Goal: Communication & Community: Answer question/provide support

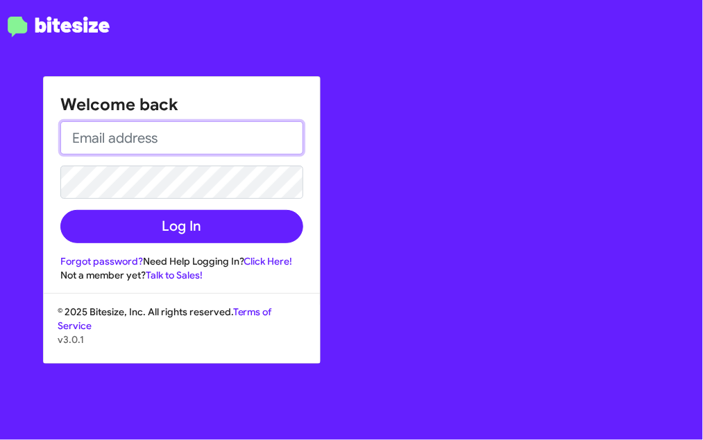
type input "[EMAIL_ADDRESS][PERSON_NAME][DOMAIN_NAME]"
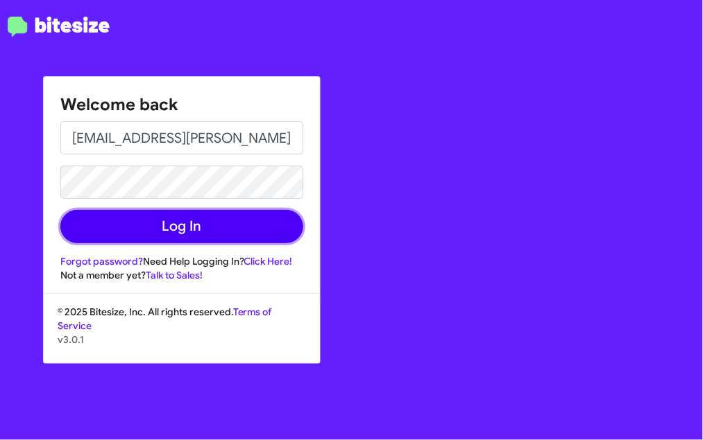
click at [185, 225] on button "Log In" at bounding box center [181, 226] width 243 height 33
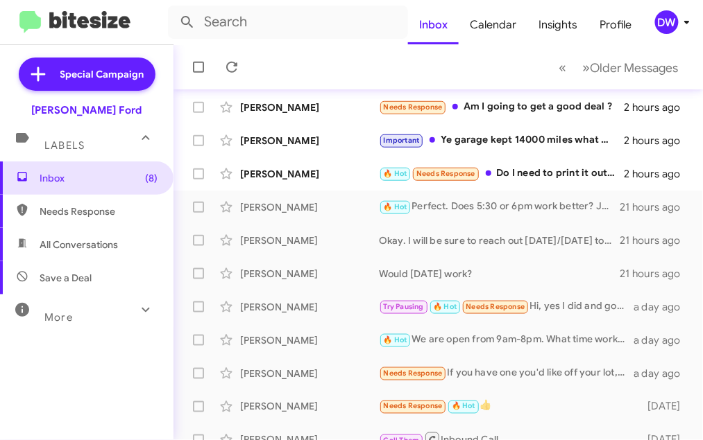
scroll to position [219, 0]
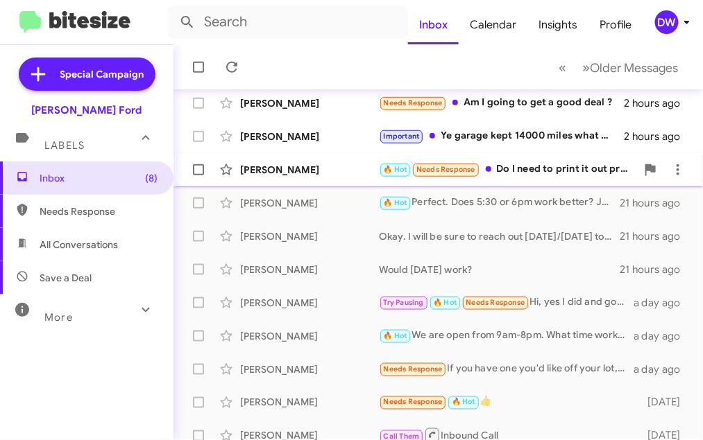
click at [320, 156] on div "[PERSON_NAME] 🔥 Hot Needs Response Do I need to print it out prior before comin…" at bounding box center [438, 170] width 507 height 28
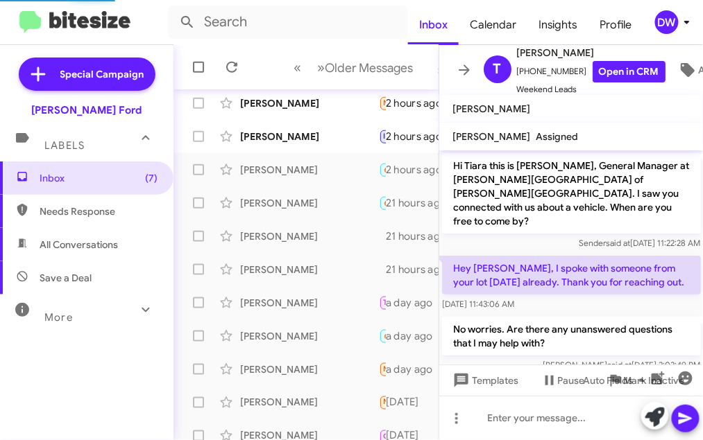
scroll to position [481, 0]
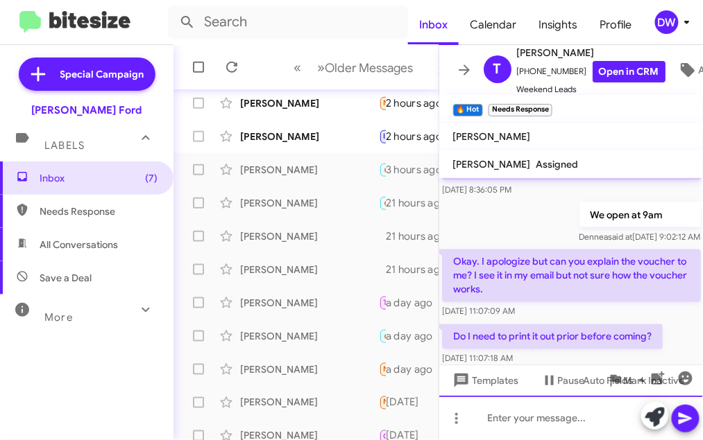
click at [485, 411] on div at bounding box center [571, 418] width 264 height 44
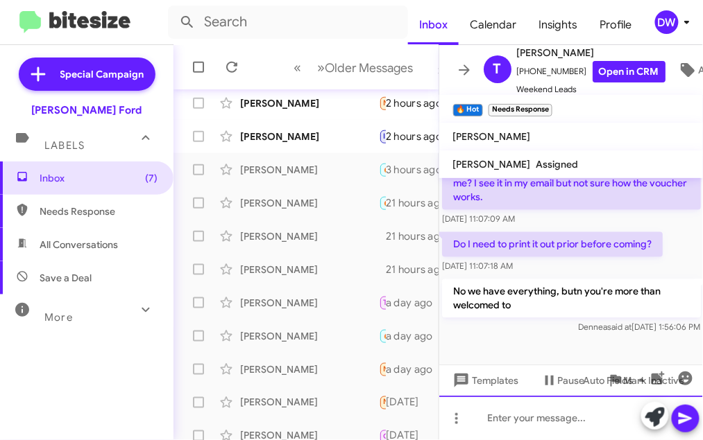
scroll to position [542, 0]
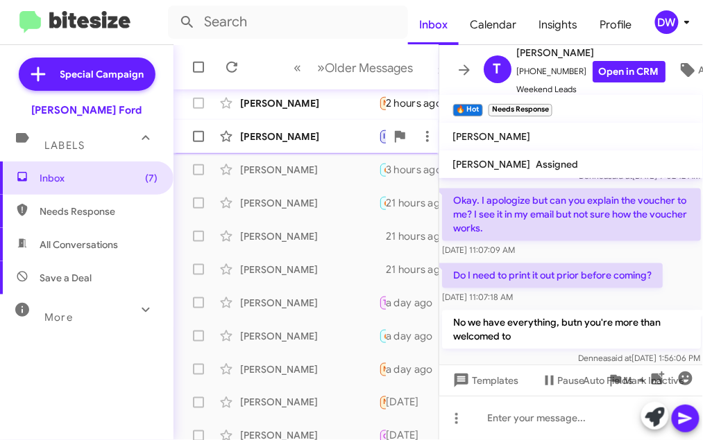
click at [268, 142] on div "[PERSON_NAME]" at bounding box center [309, 137] width 139 height 14
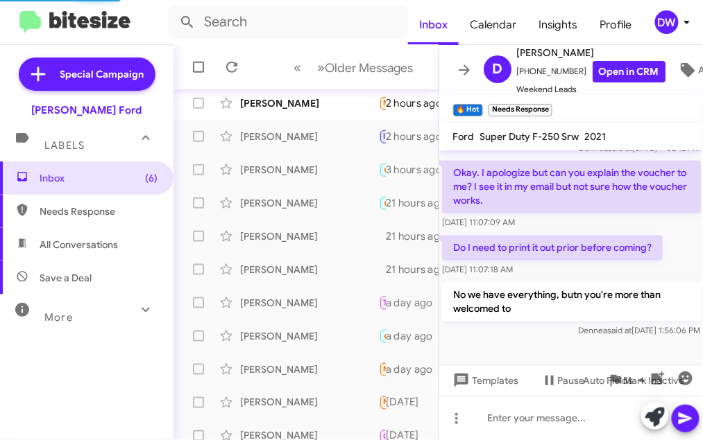
scroll to position [283, 0]
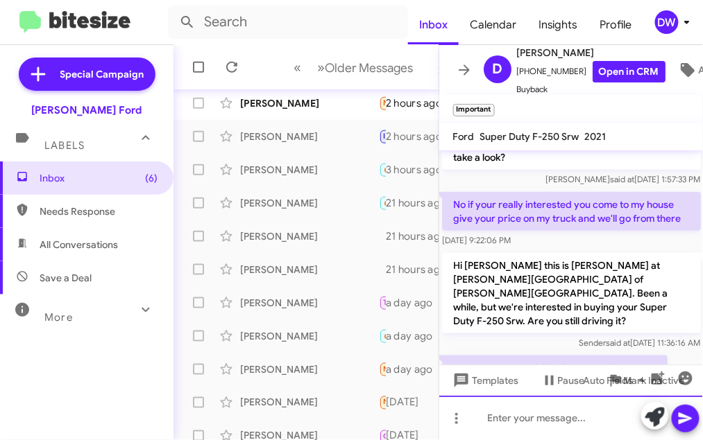
click at [483, 426] on div at bounding box center [571, 418] width 264 height 44
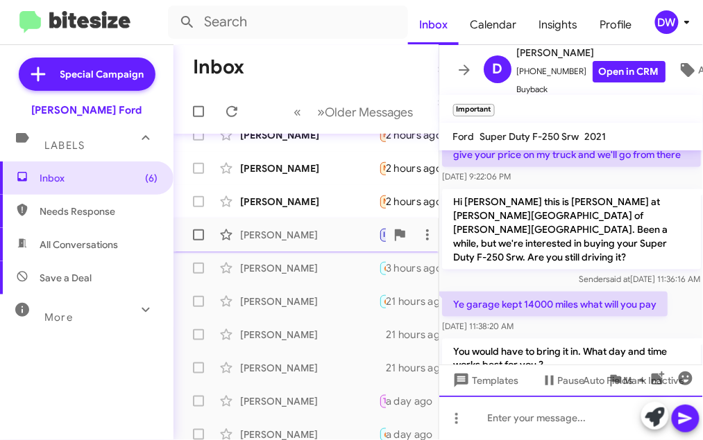
scroll to position [118, 0]
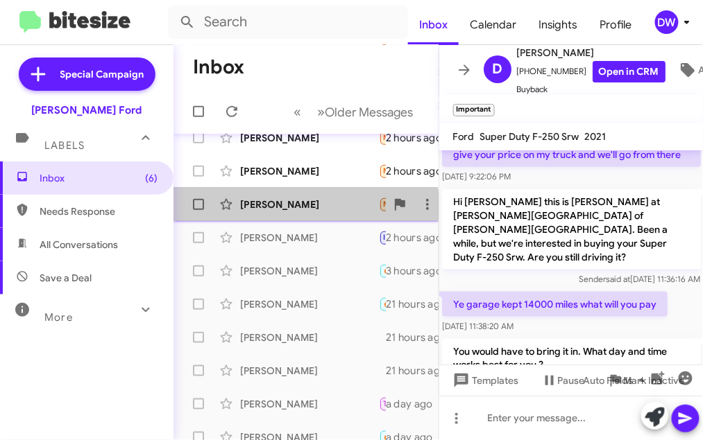
click at [297, 205] on div "[PERSON_NAME]" at bounding box center [309, 205] width 139 height 14
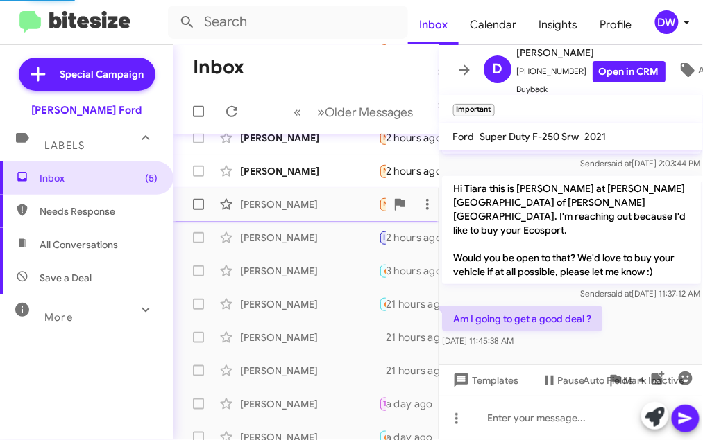
scroll to position [195, 0]
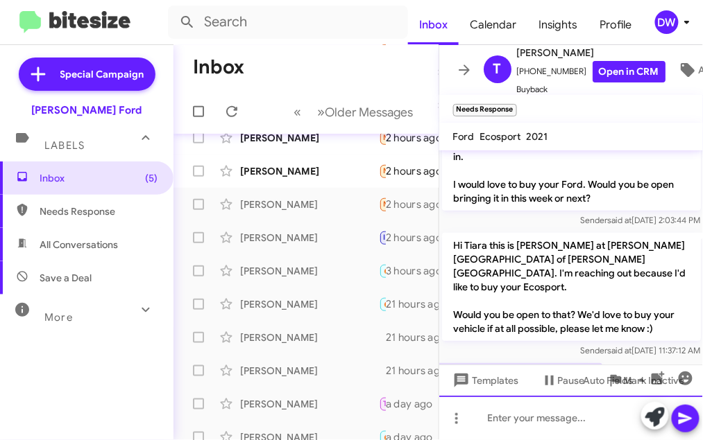
click at [495, 418] on div at bounding box center [571, 418] width 264 height 44
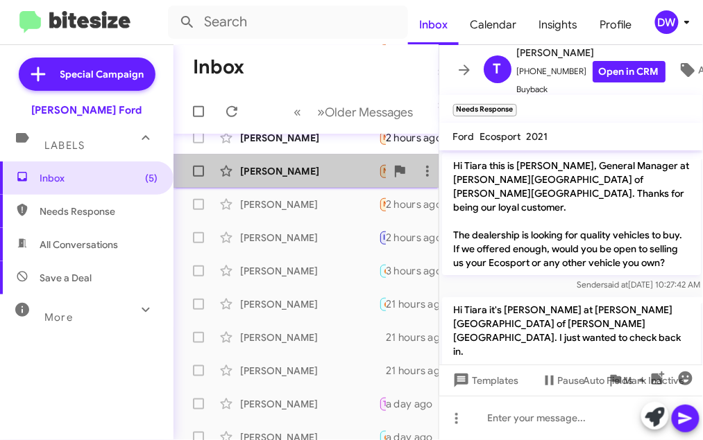
click at [315, 171] on div "[PERSON_NAME]" at bounding box center [309, 171] width 139 height 14
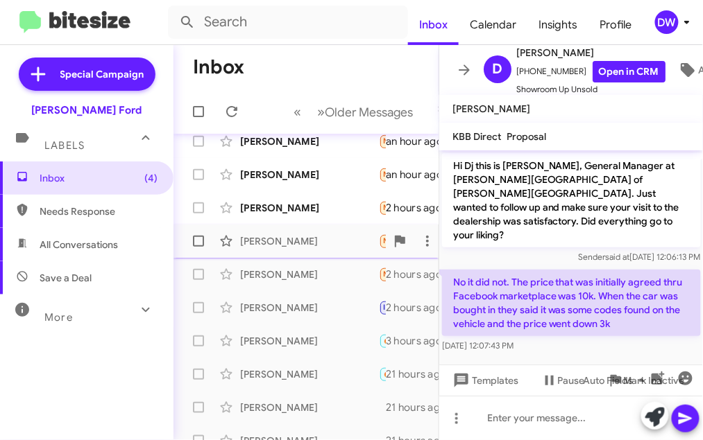
scroll to position [44, 0]
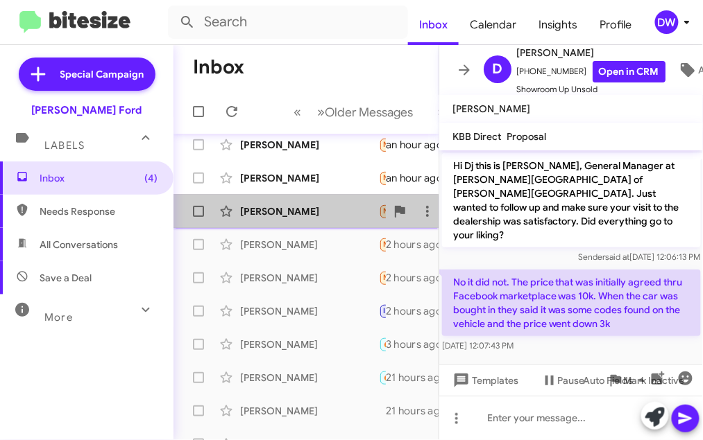
click at [303, 217] on div "[PERSON_NAME]" at bounding box center [309, 212] width 139 height 14
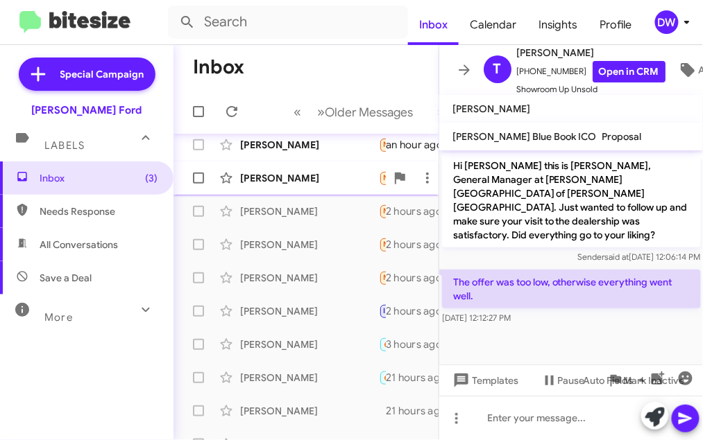
click at [282, 191] on div "[PERSON_NAME] Needs Response Could not get a loan,but was treated well an hour …" at bounding box center [306, 178] width 243 height 28
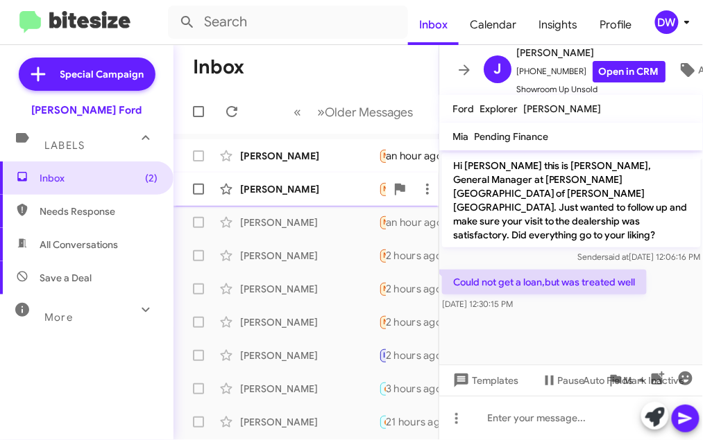
click at [296, 197] on div "[PERSON_NAME] Needs Response I came in to get a quote on selling my car. The qu…" at bounding box center [306, 189] width 243 height 28
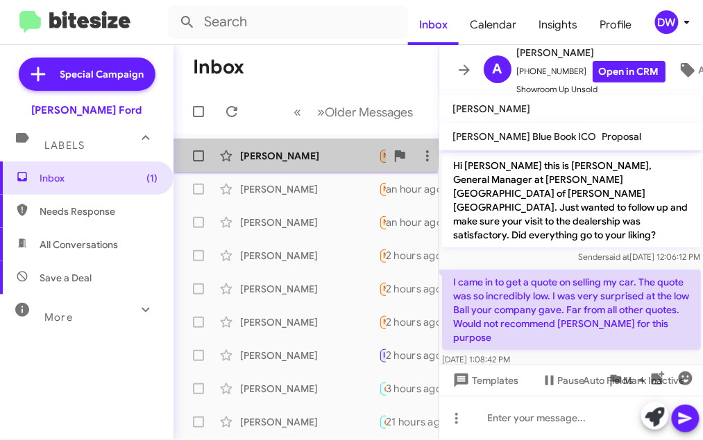
click at [259, 153] on div "[PERSON_NAME]" at bounding box center [309, 156] width 139 height 14
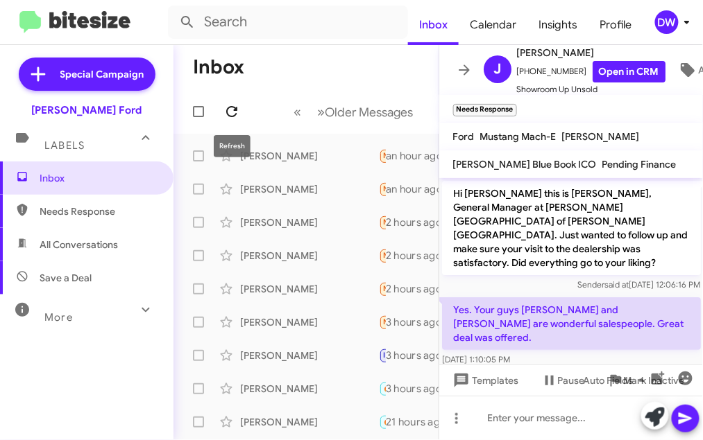
click at [231, 117] on icon at bounding box center [231, 111] width 17 height 17
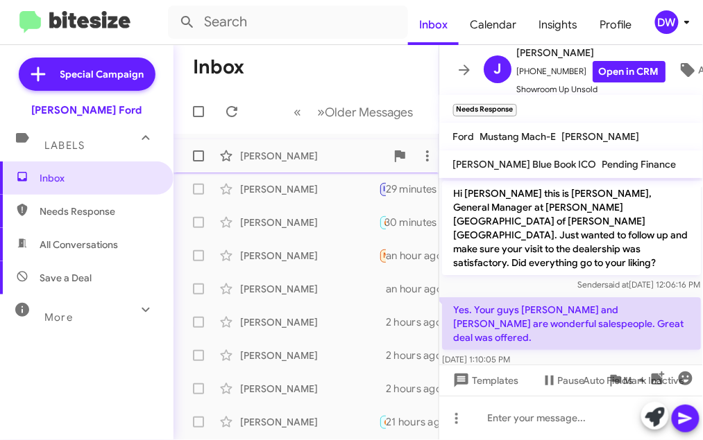
click at [283, 156] on div "[PERSON_NAME]" at bounding box center [309, 156] width 139 height 14
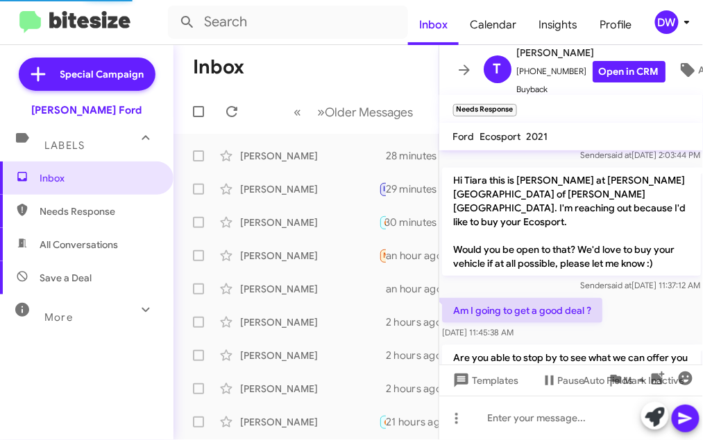
scroll to position [232, 0]
